Goal: Feedback & Contribution: Leave review/rating

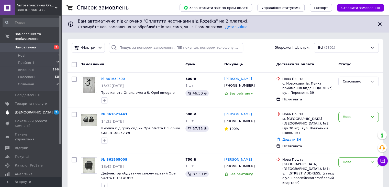
click at [17, 110] on span "[DEMOGRAPHIC_DATA]" at bounding box center [34, 112] width 38 height 5
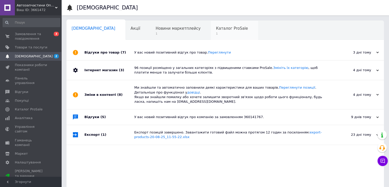
click at [211, 38] on div "Каталог ProSale 1" at bounding box center [234, 30] width 47 height 19
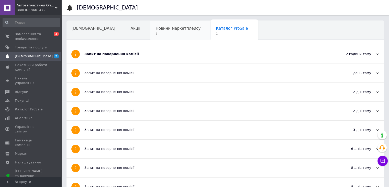
click at [170, 36] on div "Новини маркетплейсу 1" at bounding box center [180, 30] width 60 height 19
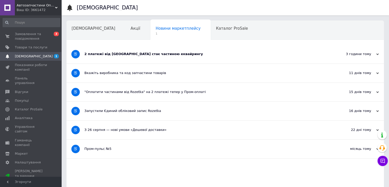
click at [170, 54] on div "2 платежі від [GEOGRAPHIC_DATA] стає частиною еквайрингу" at bounding box center [205, 54] width 243 height 5
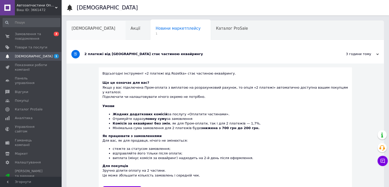
click at [98, 30] on div "[DEMOGRAPHIC_DATA]" at bounding box center [95, 30] width 59 height 19
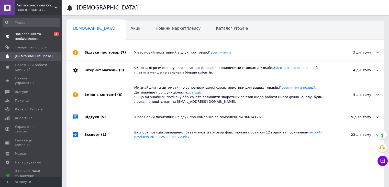
click at [43, 34] on span "Замовлення та повідомлення" at bounding box center [31, 36] width 32 height 9
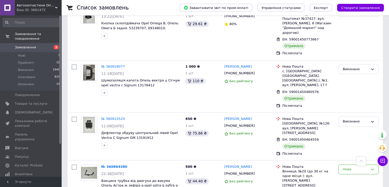
scroll to position [639, 0]
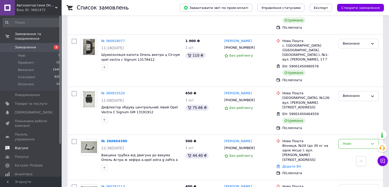
click at [35, 143] on link "Відгуки" at bounding box center [31, 147] width 63 height 9
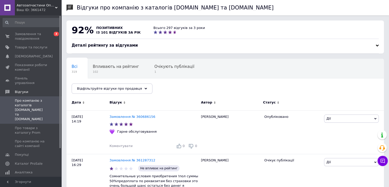
click at [160, 51] on div "Деталі рейтингу за відгуками" at bounding box center [225, 48] width 307 height 11
click at [163, 61] on div "Очікують публікації 1" at bounding box center [176, 68] width 55 height 19
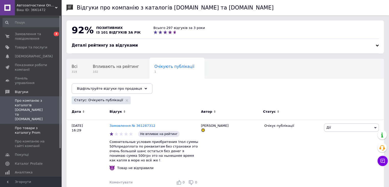
click at [25, 125] on span "Про товари з каталогу Prom" at bounding box center [31, 129] width 32 height 9
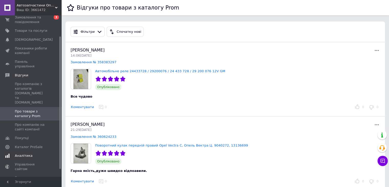
scroll to position [26, 0]
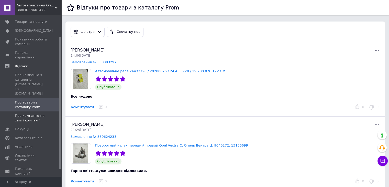
click at [33, 113] on span "Про компанію на сайті компанії" at bounding box center [31, 117] width 32 height 9
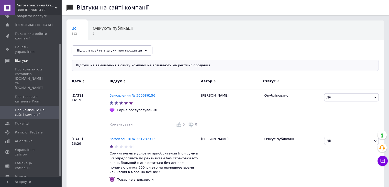
scroll to position [34, 0]
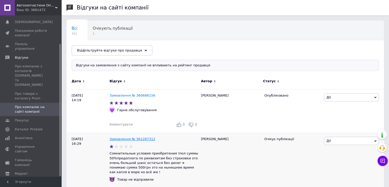
click at [117, 139] on link "Замовлення № 361287312" at bounding box center [132, 139] width 46 height 4
